Goal: Task Accomplishment & Management: Complete application form

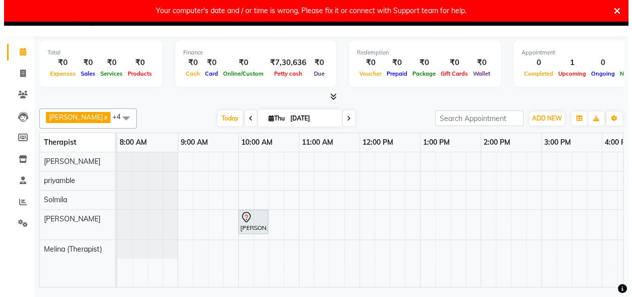
scroll to position [0, 403]
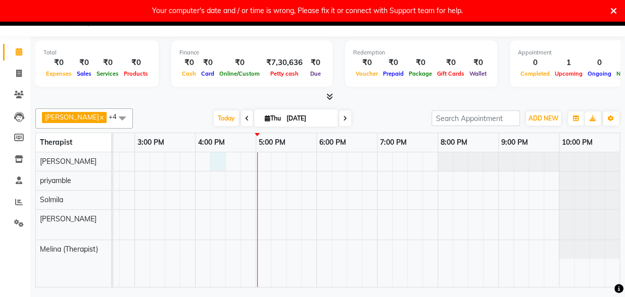
click at [218, 158] on div "[PERSON_NAME], TK01, 10:00 AM-10:30 AM, Signature Head Massage - 30 Mins" at bounding box center [164, 220] width 909 height 135
select select "54828"
select select "tentative"
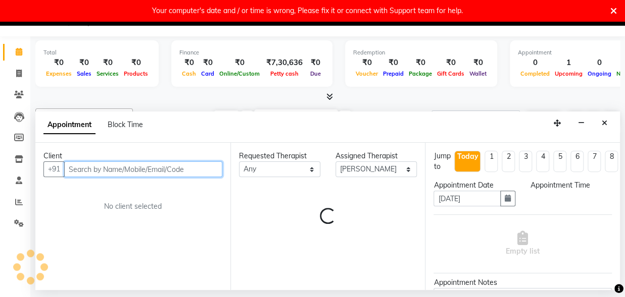
select select "975"
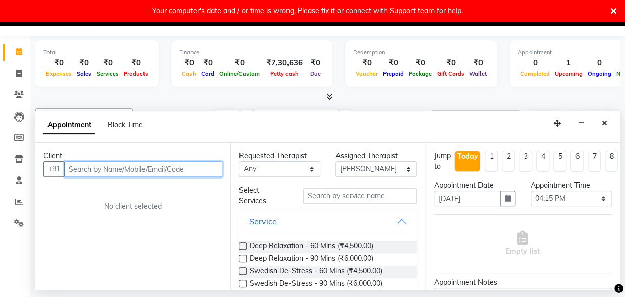
click at [179, 164] on input "text" at bounding box center [143, 170] width 158 height 16
type input "7774960337"
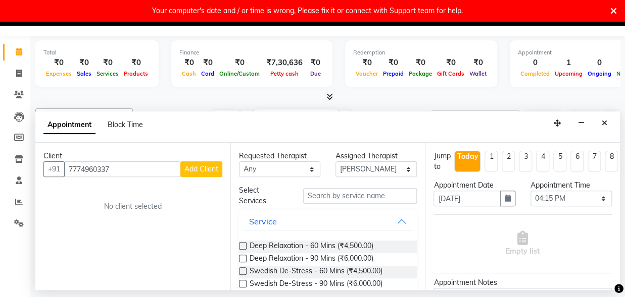
click at [209, 164] on button "Add Client" at bounding box center [201, 170] width 42 height 16
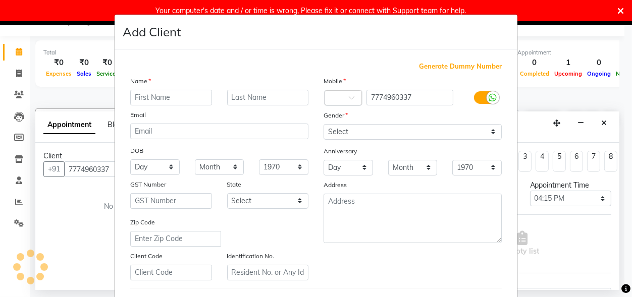
scroll to position [0, 402]
click at [146, 95] on input "text" at bounding box center [171, 98] width 82 height 16
type input "[PERSON_NAME]"
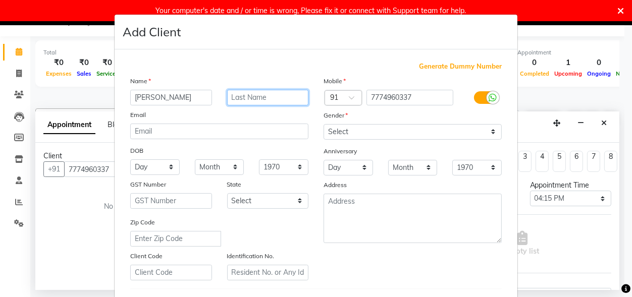
click at [242, 99] on input "text" at bounding box center [268, 98] width 82 height 16
type input "[PERSON_NAME]"
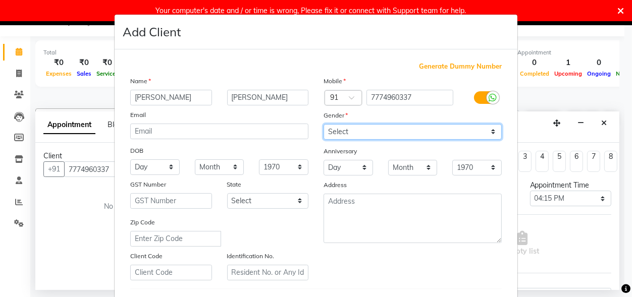
click at [324, 124] on select "Select [DEMOGRAPHIC_DATA] [DEMOGRAPHIC_DATA] Other Prefer Not To Say" at bounding box center [413, 132] width 178 height 16
select select "[DEMOGRAPHIC_DATA]"
click option "[DEMOGRAPHIC_DATA]" at bounding box center [0, 0] width 0 height 0
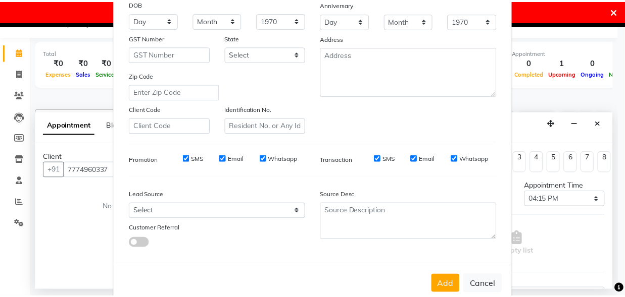
scroll to position [167, 0]
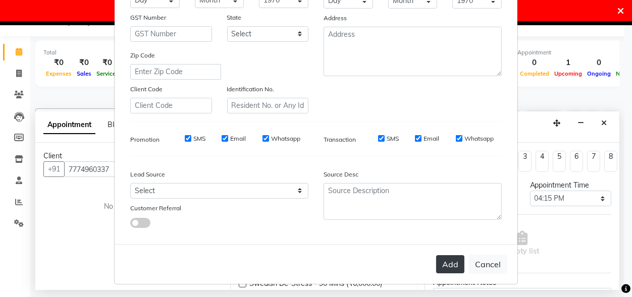
click at [453, 259] on button "Add" at bounding box center [450, 265] width 28 height 18
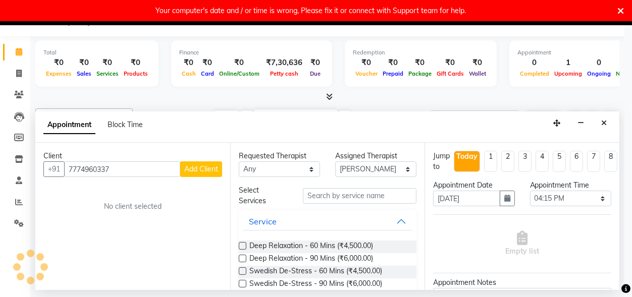
select select
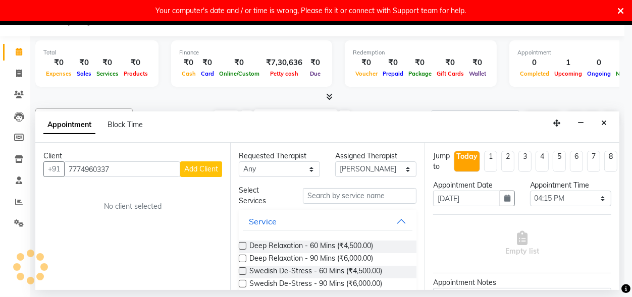
select select
checkbox input "false"
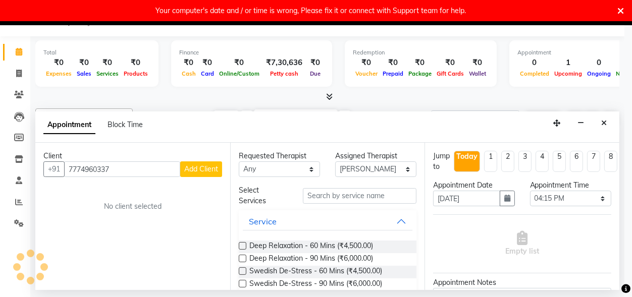
checkbox input "false"
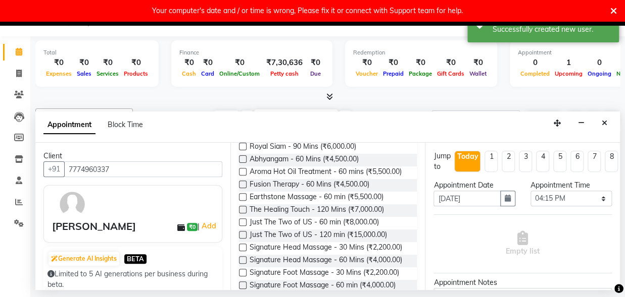
scroll to position [211, 0]
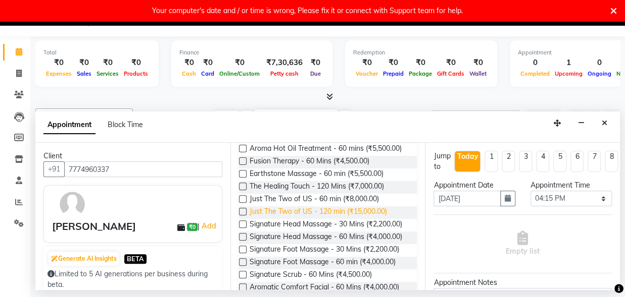
click at [365, 219] on span "Just The Two of US - 120 min (₹15,000.00)" at bounding box center [317, 213] width 137 height 13
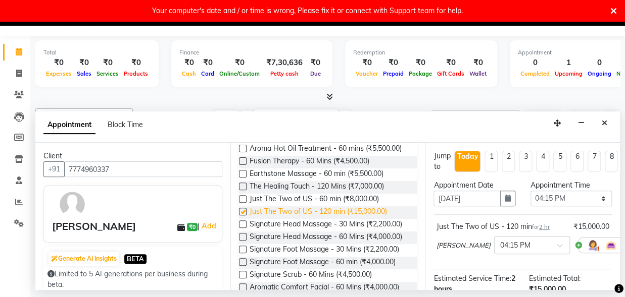
checkbox input "false"
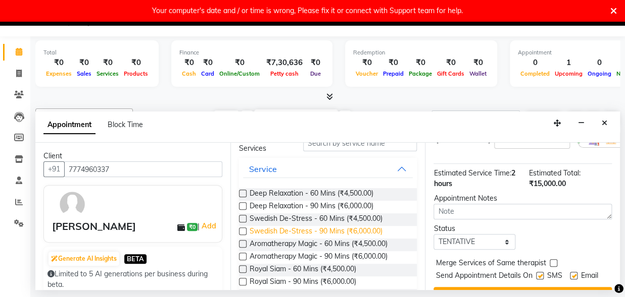
scroll to position [0, 0]
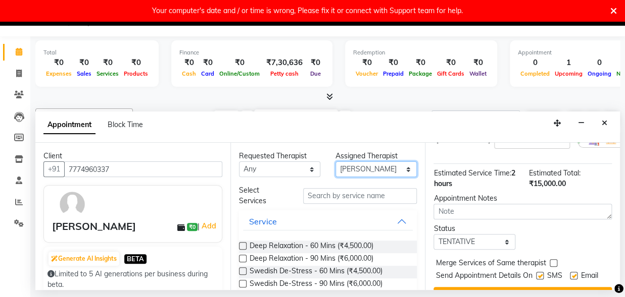
click at [335, 162] on select "Select [PERSON_NAME] (Therapist) [PERSON_NAME] priyamble [PERSON_NAME]" at bounding box center [375, 170] width 81 height 16
select select "89541"
click option "Melina (Therapist)" at bounding box center [0, 0] width 0 height 0
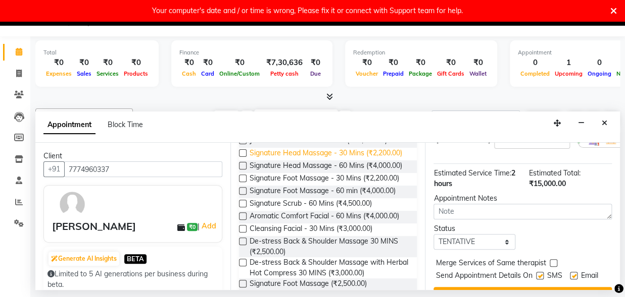
scroll to position [264, 0]
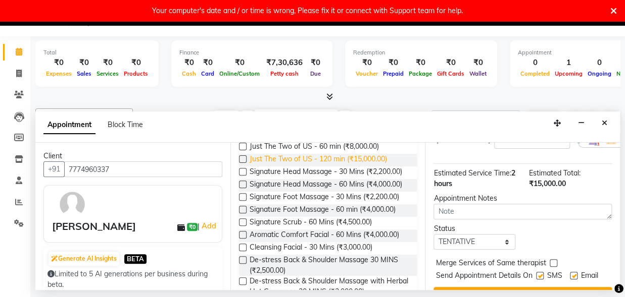
click at [366, 167] on span "Just The Two of US - 120 min (₹15,000.00)" at bounding box center [317, 160] width 137 height 13
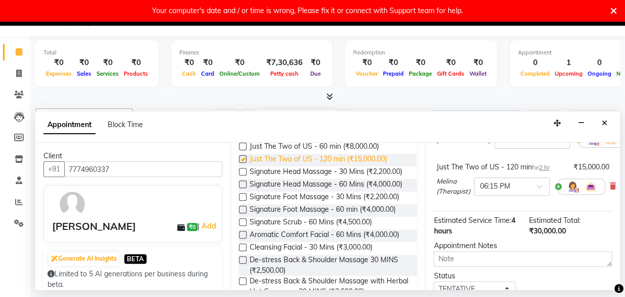
checkbox input "false"
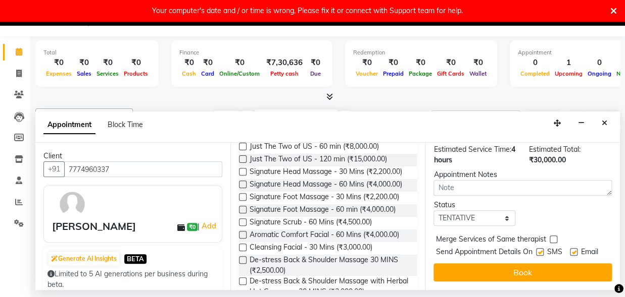
scroll to position [194, 0]
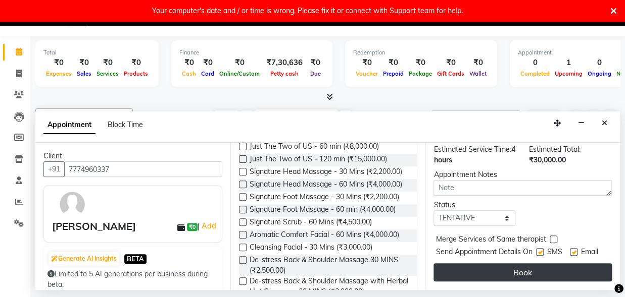
click at [492, 264] on button "Book" at bounding box center [522, 273] width 178 height 18
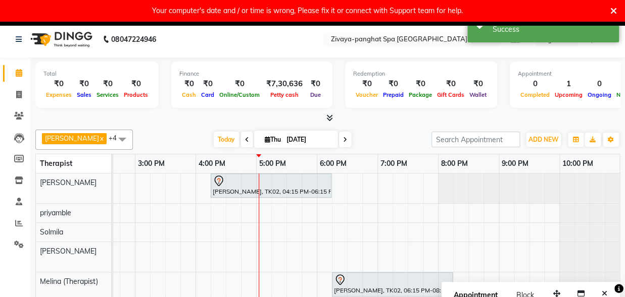
scroll to position [0, 0]
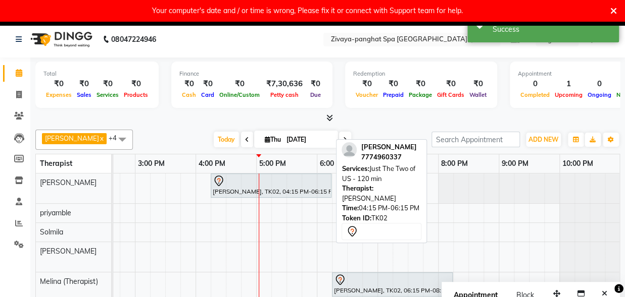
click at [286, 190] on div "[PERSON_NAME], TK02, 04:15 PM-06:15 PM, Just The Two of US - 120 min" at bounding box center [271, 185] width 119 height 21
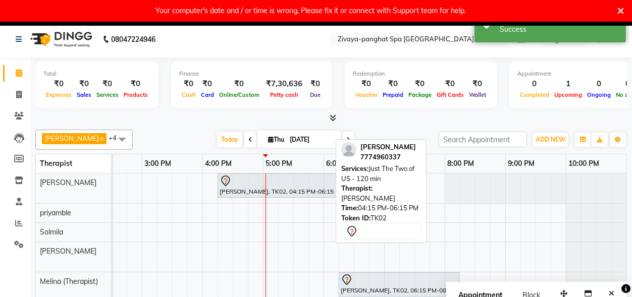
select select "7"
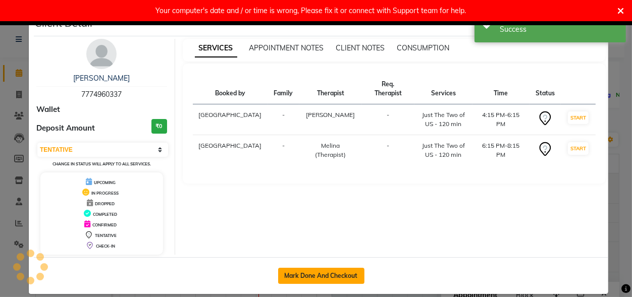
click at [323, 278] on button "Mark Done And Checkout" at bounding box center [321, 276] width 86 height 16
select select "6945"
select select "service"
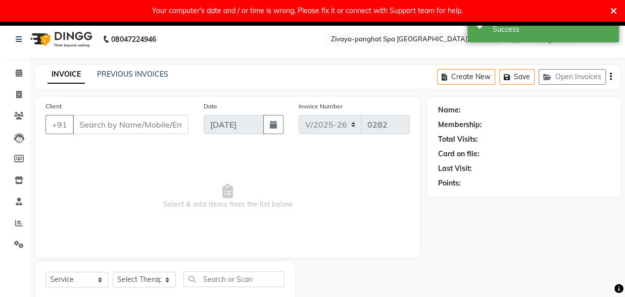
type input "7774960337"
select select "89541"
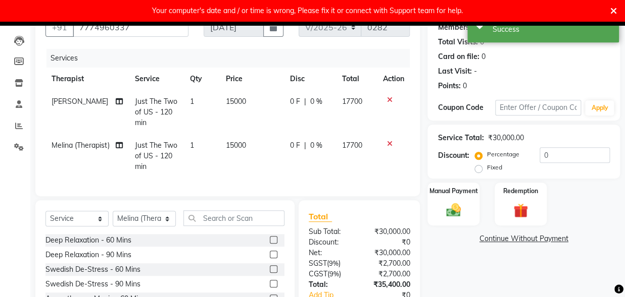
scroll to position [167, 0]
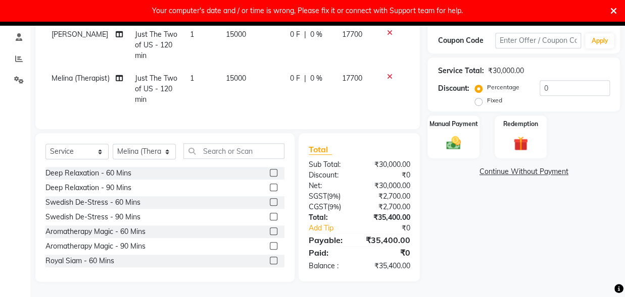
click at [486, 99] on label "Fixed" at bounding box center [493, 100] width 15 height 9
click at [479, 99] on input "Fixed" at bounding box center [480, 100] width 7 height 7
radio input "true"
click at [549, 85] on input "0" at bounding box center [574, 88] width 70 height 16
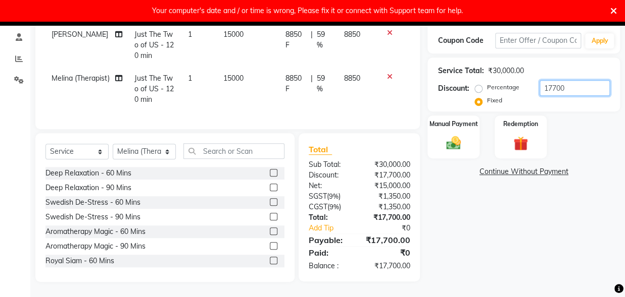
type input "17700"
